Goal: Information Seeking & Learning: Check status

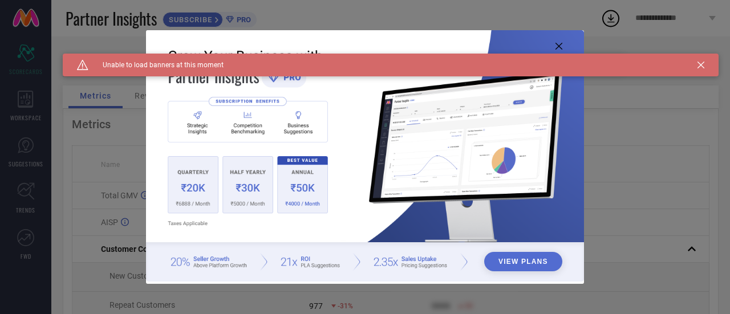
click at [707, 65] on div "Caution Created with Sketch. Unable to load banners at this moment" at bounding box center [391, 65] width 656 height 23
click at [705, 63] on div "Caution Created with Sketch. Unable to load banners at this moment" at bounding box center [391, 65] width 656 height 23
click at [702, 64] on icon at bounding box center [701, 65] width 7 height 7
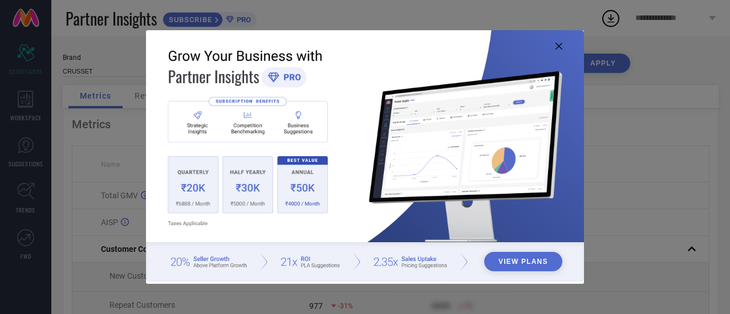
click at [558, 46] on icon at bounding box center [559, 46] width 7 height 7
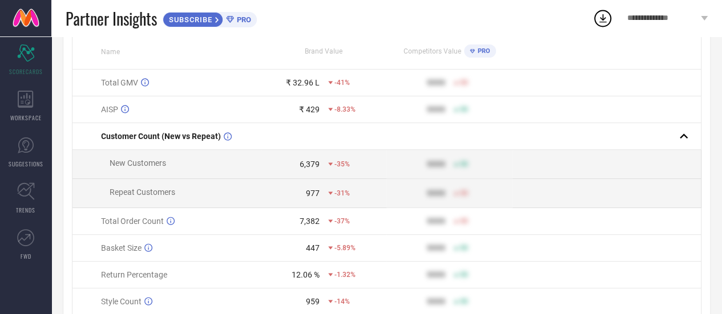
scroll to position [114, 0]
click at [32, 63] on div "Scorecard SCORECARDS" at bounding box center [25, 60] width 51 height 46
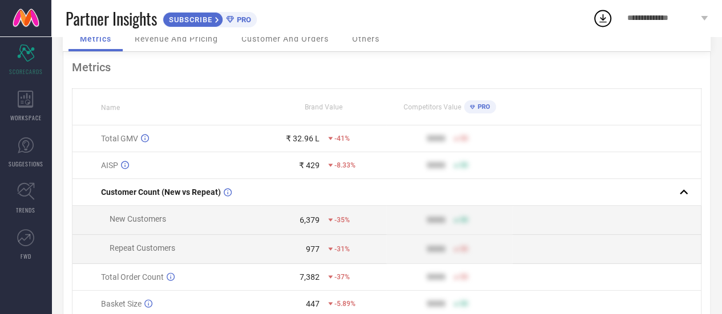
scroll to position [0, 0]
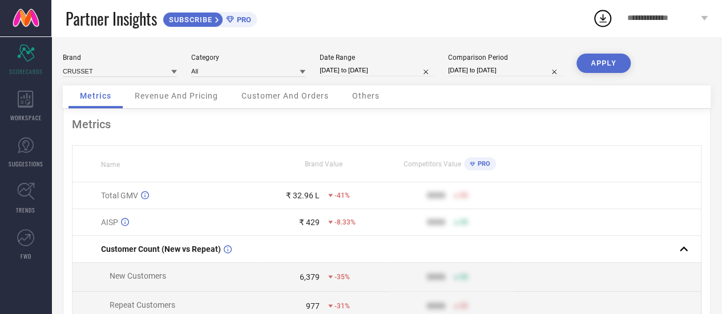
click at [155, 98] on span "Revenue And Pricing" at bounding box center [176, 95] width 83 height 9
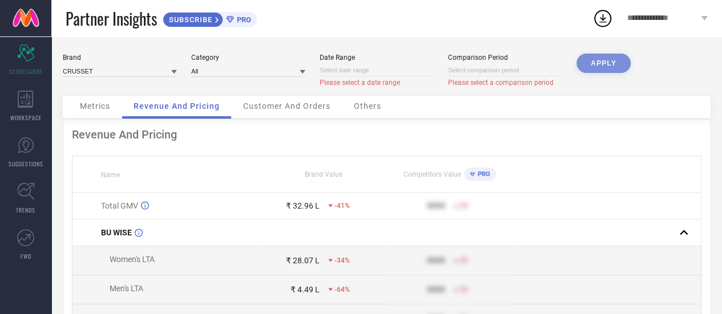
click at [598, 70] on div "APPLY" at bounding box center [603, 75] width 54 height 42
click at [598, 63] on div "APPLY" at bounding box center [603, 75] width 54 height 42
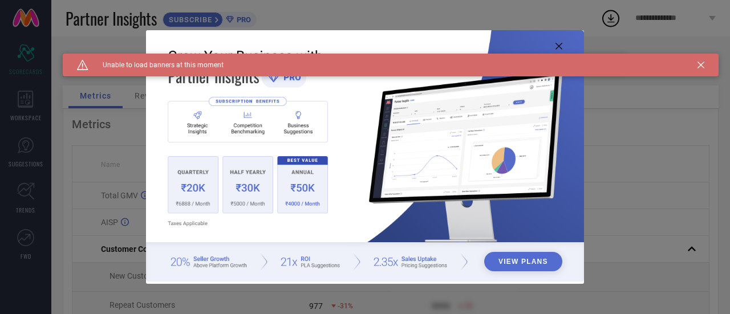
click at [701, 62] on icon at bounding box center [701, 65] width 7 height 7
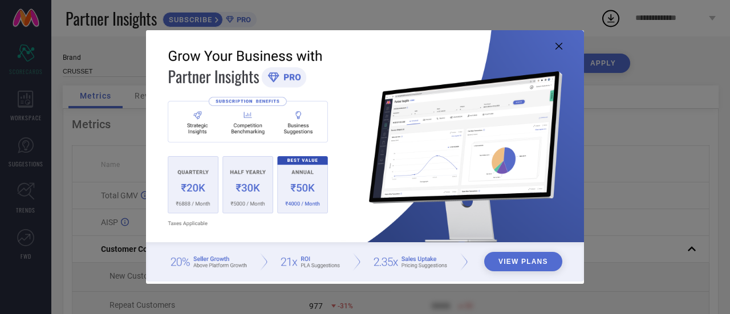
click at [561, 46] on icon at bounding box center [559, 46] width 7 height 7
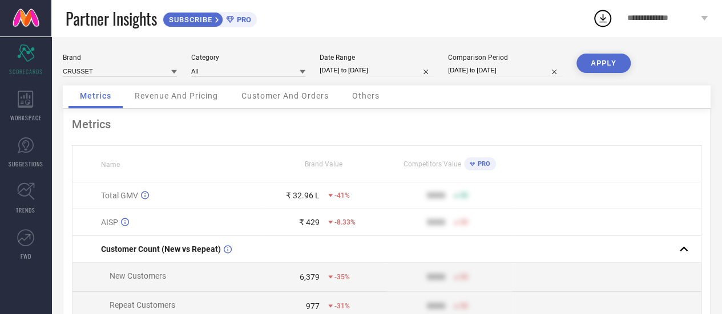
click at [387, 76] on input "[DATE] to [DATE]" at bounding box center [376, 70] width 114 height 12
select select "5"
select select "2025"
select select "6"
select select "2025"
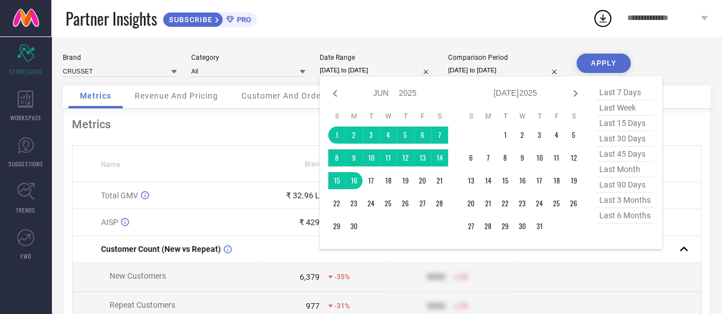
click at [622, 87] on span "last 7 days" at bounding box center [624, 92] width 57 height 15
type input "[DATE] to [DATE]"
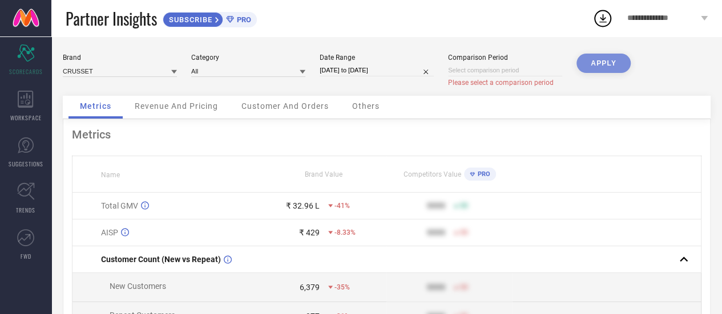
click at [602, 62] on div "APPLY" at bounding box center [603, 75] width 54 height 42
select select "9"
select select "2025"
select select "10"
select select "2025"
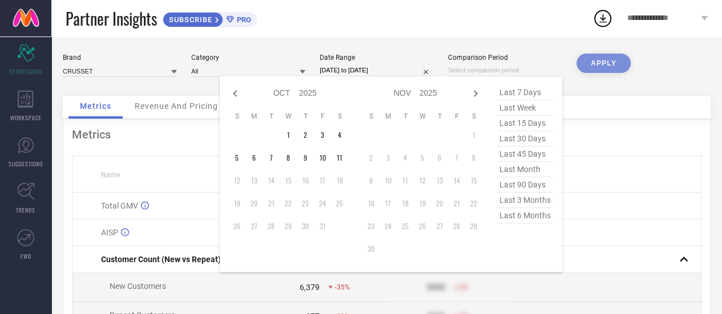
click at [524, 70] on input at bounding box center [505, 70] width 114 height 12
click at [525, 93] on span "last 7 days" at bounding box center [524, 92] width 57 height 15
type input "[DATE] to [DATE]"
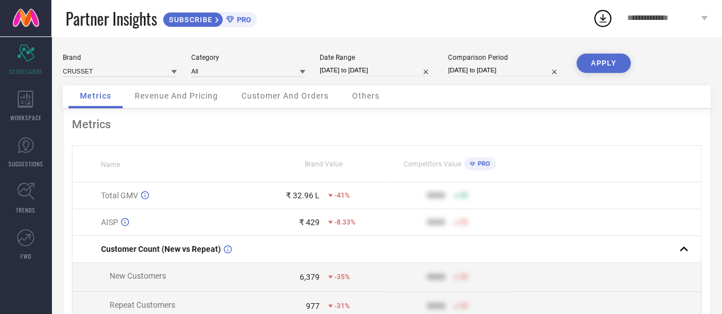
click at [594, 58] on button "APPLY" at bounding box center [603, 63] width 54 height 19
click at [397, 69] on input "[DATE] to [DATE]" at bounding box center [376, 70] width 114 height 12
select select "9"
select select "2025"
select select "10"
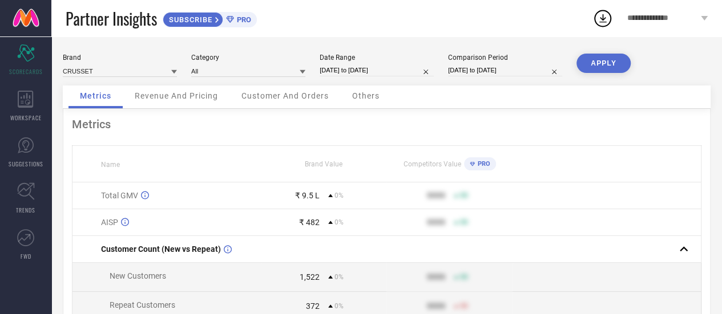
select select "2025"
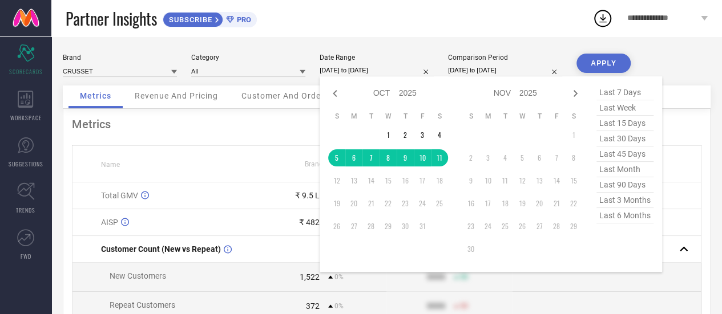
click at [629, 137] on span "last 30 days" at bounding box center [624, 138] width 57 height 15
type input "[DATE] to [DATE]"
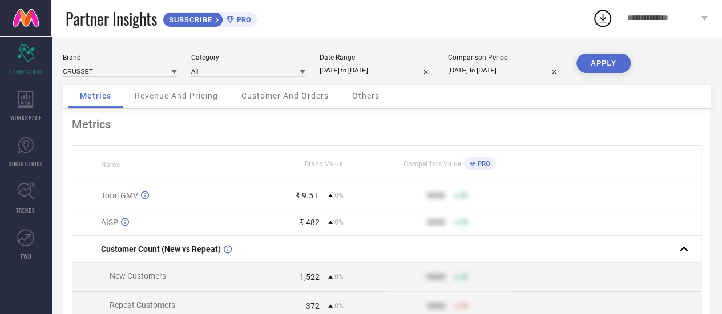
select select "9"
select select "2025"
select select "10"
select select "2025"
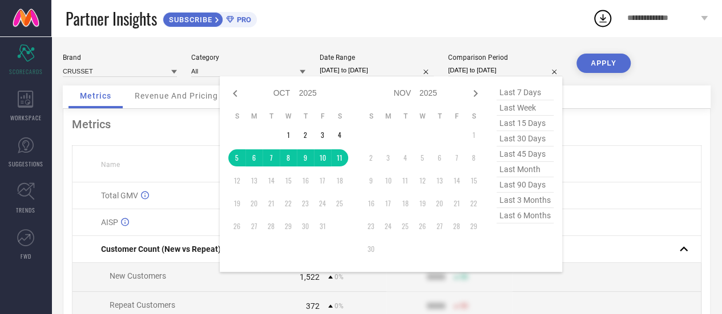
click at [477, 71] on input "[DATE] to [DATE]" at bounding box center [505, 70] width 114 height 12
click at [531, 136] on span "last 30 days" at bounding box center [524, 138] width 57 height 15
type input "[DATE] to [DATE]"
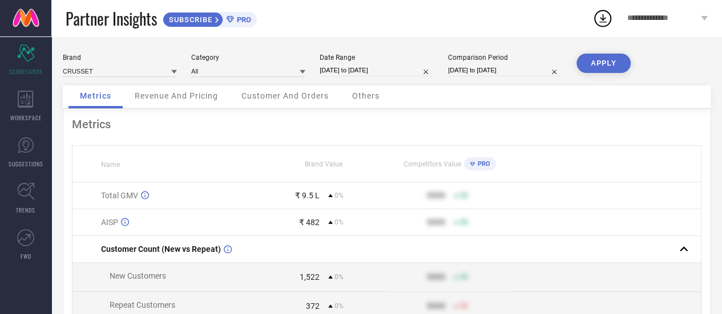
click at [598, 64] on button "APPLY" at bounding box center [603, 63] width 54 height 19
click at [187, 102] on div "Revenue And Pricing" at bounding box center [176, 97] width 106 height 23
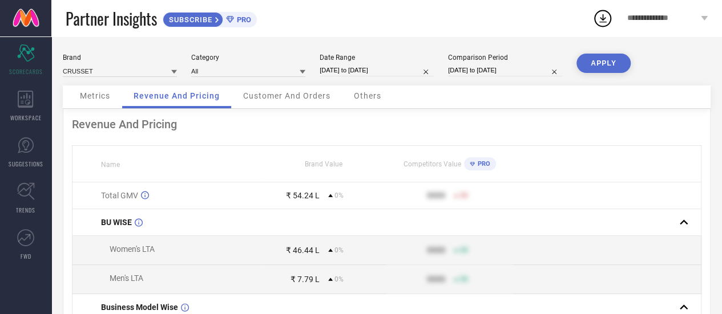
click at [299, 96] on span "Customer And Orders" at bounding box center [286, 95] width 87 height 9
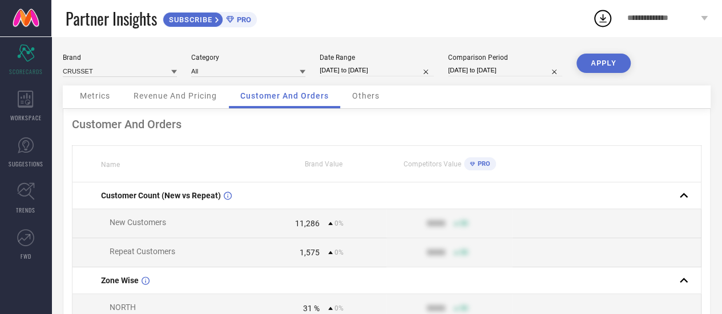
click at [367, 102] on div "Others" at bounding box center [366, 97] width 50 height 23
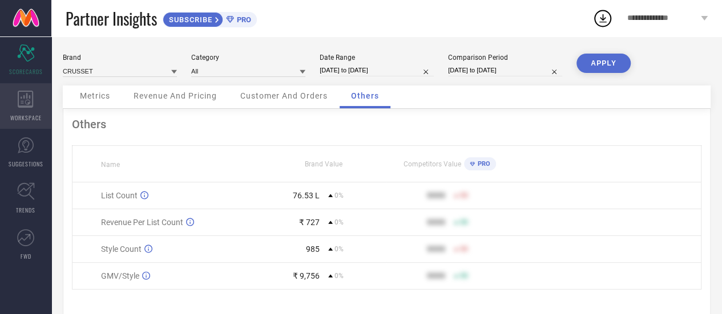
click at [27, 99] on icon at bounding box center [26, 99] width 16 height 17
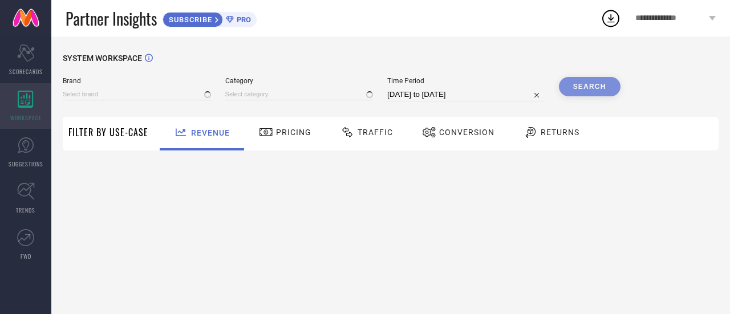
type input "CRUSSET"
type input "All"
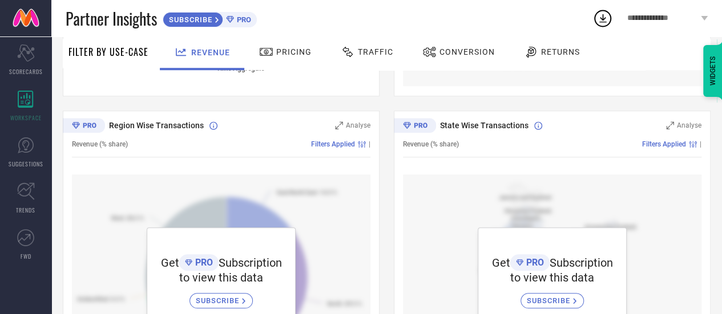
scroll to position [284, 0]
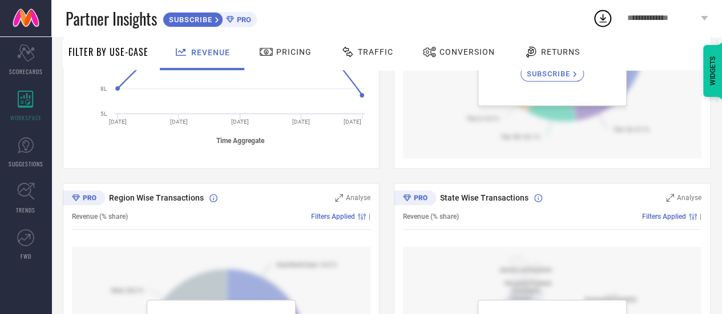
click at [291, 60] on div "Pricing" at bounding box center [285, 51] width 58 height 19
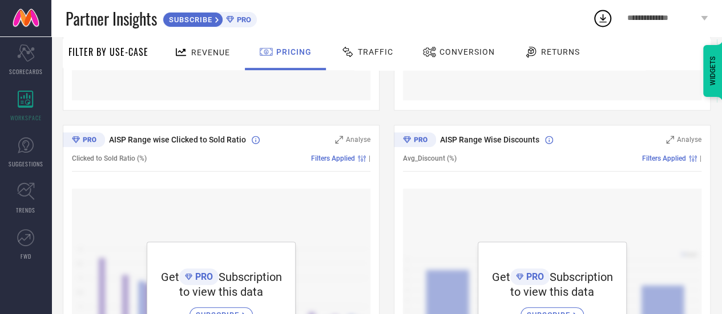
scroll to position [57, 0]
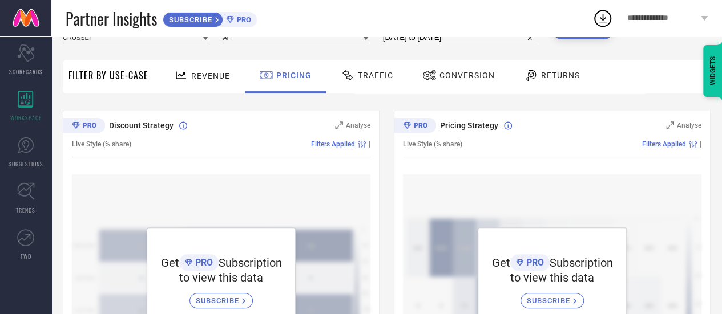
click at [381, 67] on div "Traffic" at bounding box center [367, 75] width 58 height 19
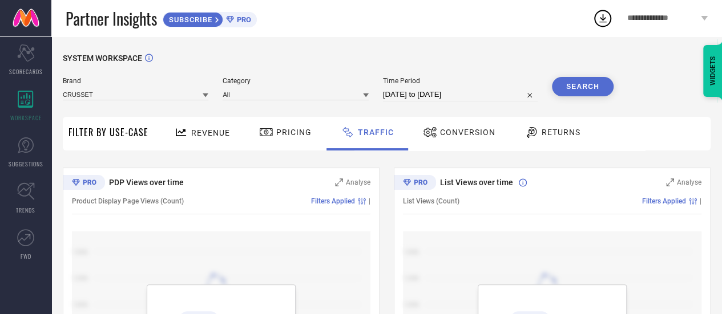
click at [446, 130] on span "Conversion" at bounding box center [467, 132] width 55 height 9
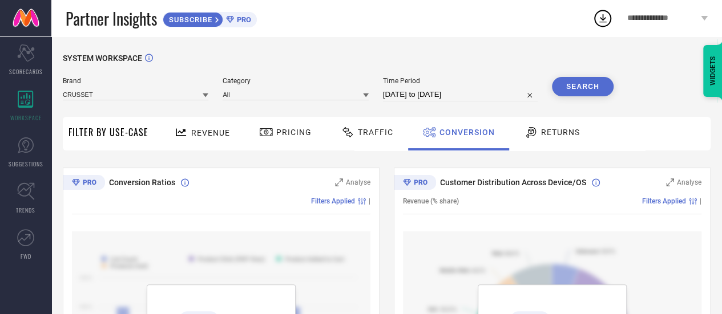
click at [555, 139] on div "Returns" at bounding box center [552, 132] width 62 height 19
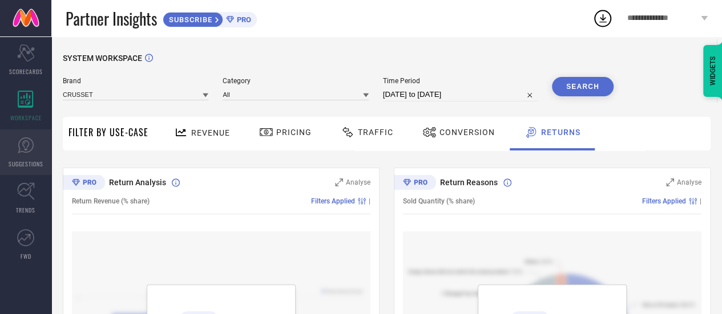
click at [14, 152] on link "SUGGESTIONS" at bounding box center [25, 153] width 51 height 46
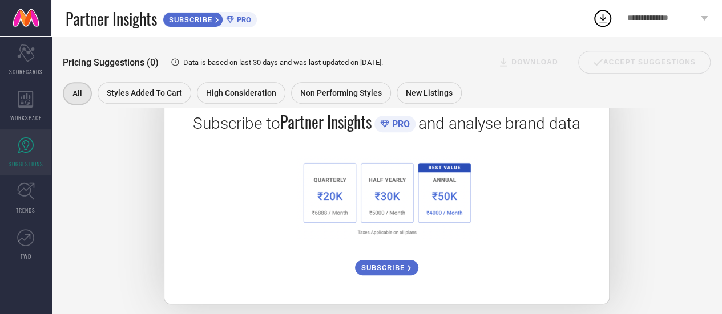
scroll to position [228, 0]
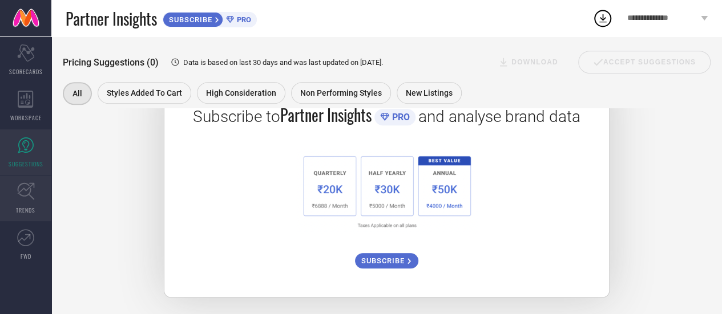
click at [27, 192] on icon at bounding box center [26, 192] width 18 height 18
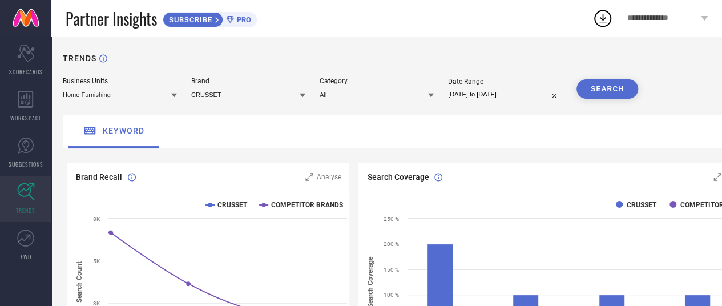
click at [33, 196] on icon at bounding box center [26, 192] width 18 height 18
click at [29, 232] on icon at bounding box center [25, 237] width 17 height 17
